Goal: Find specific page/section: Find specific page/section

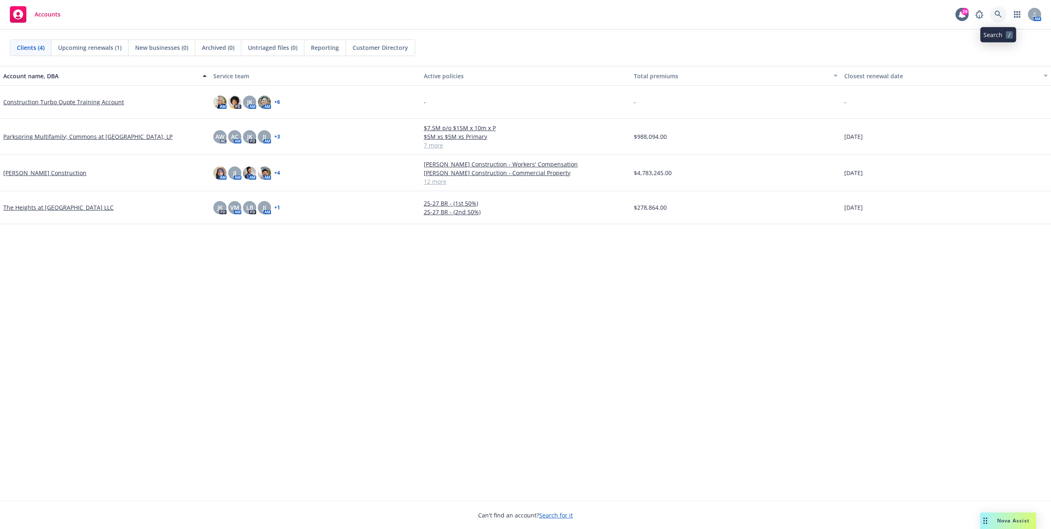
click at [1000, 18] on link at bounding box center [998, 14] width 16 height 16
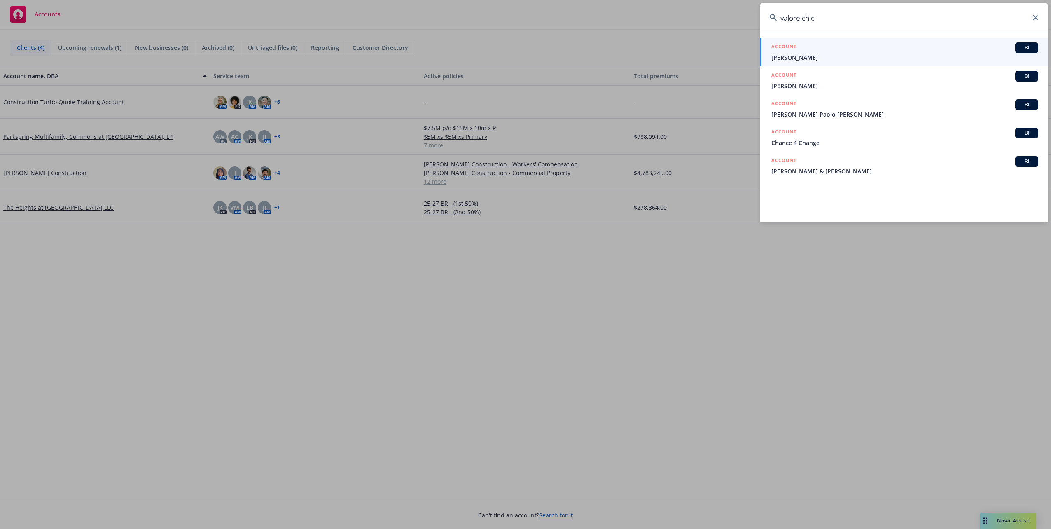
type input "valore chico"
